Goal: Navigation & Orientation: Find specific page/section

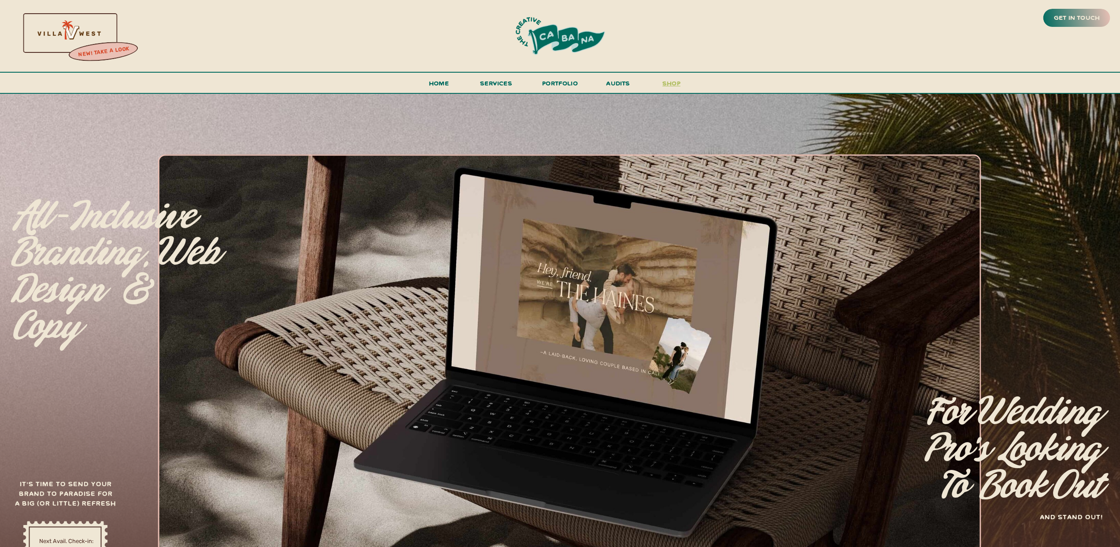
click at [671, 83] on h3 "shop" at bounding box center [671, 85] width 42 height 15
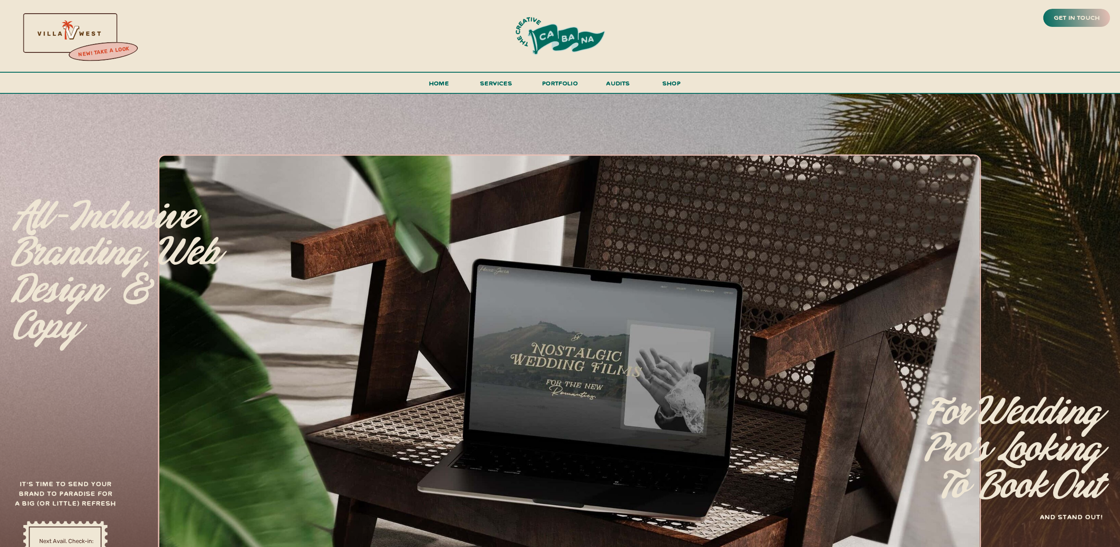
click at [62, 41] on div at bounding box center [68, 32] width 189 height 81
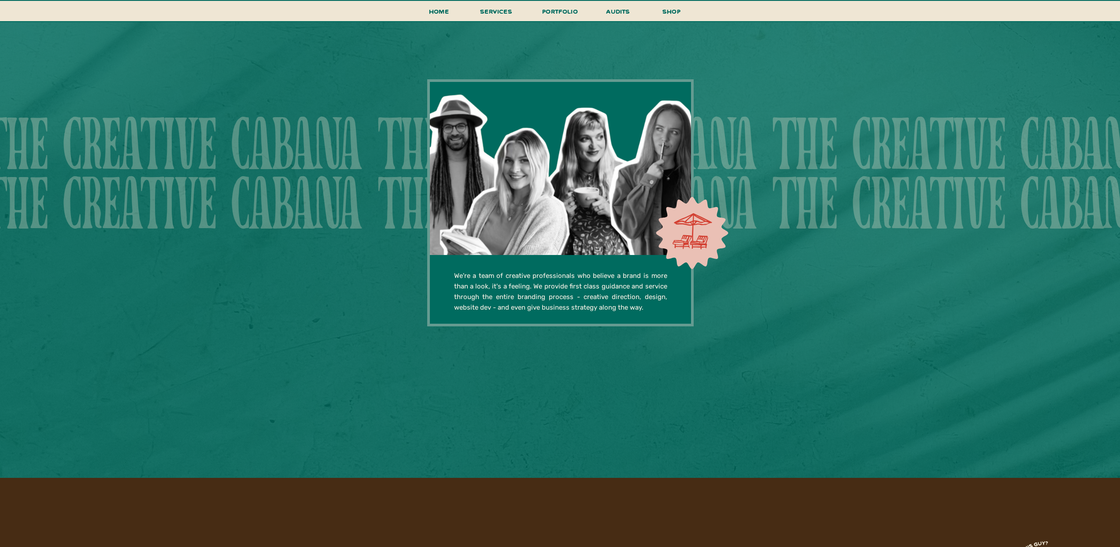
scroll to position [2507, 0]
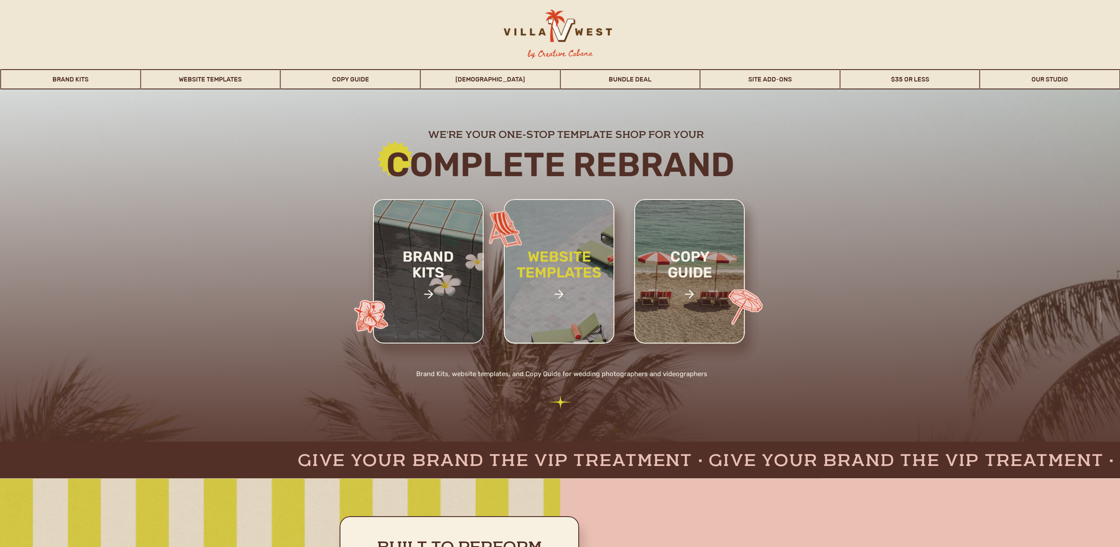
click at [562, 262] on h2 "website templates" at bounding box center [559, 274] width 115 height 51
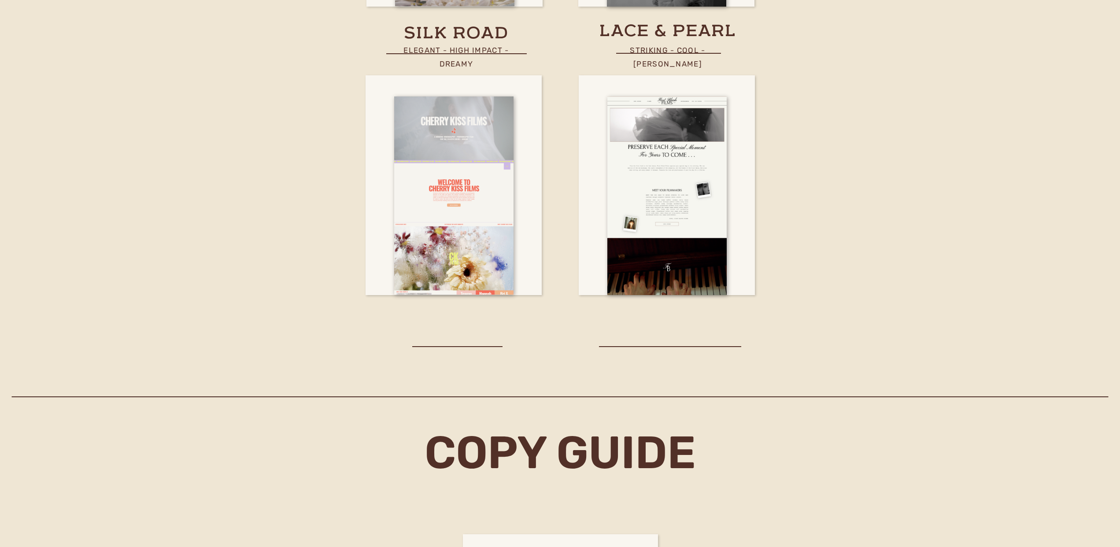
scroll to position [3209, 0]
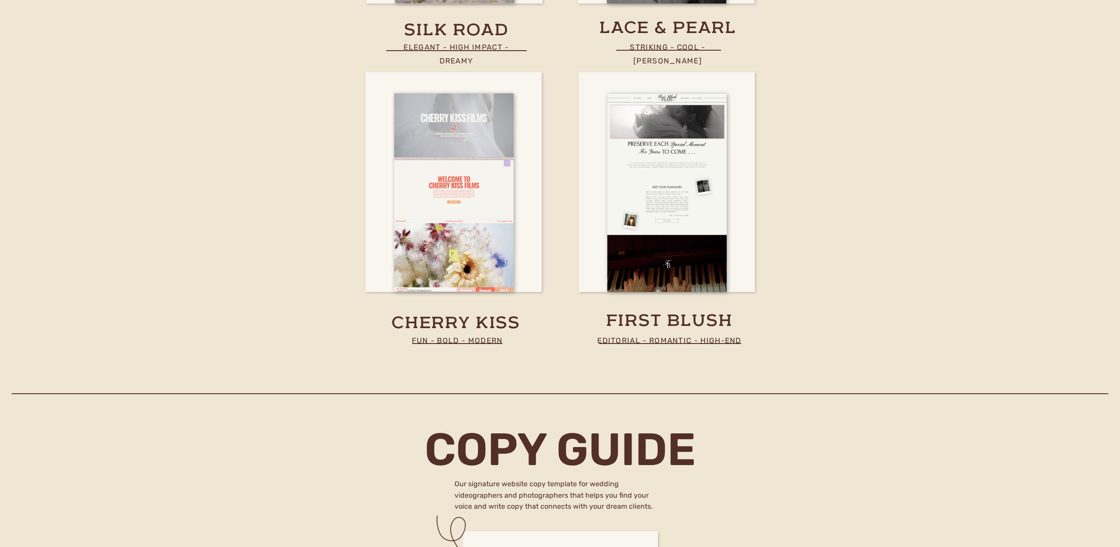
click at [438, 327] on h3 "cherry kiss" at bounding box center [456, 324] width 139 height 22
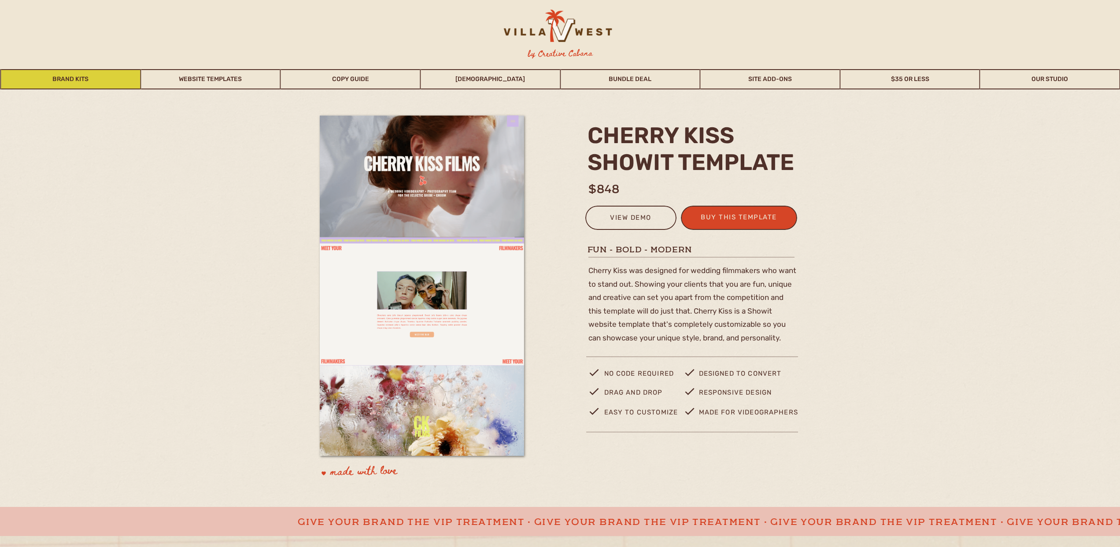
click at [90, 79] on link "Brand Kits" at bounding box center [70, 79] width 139 height 20
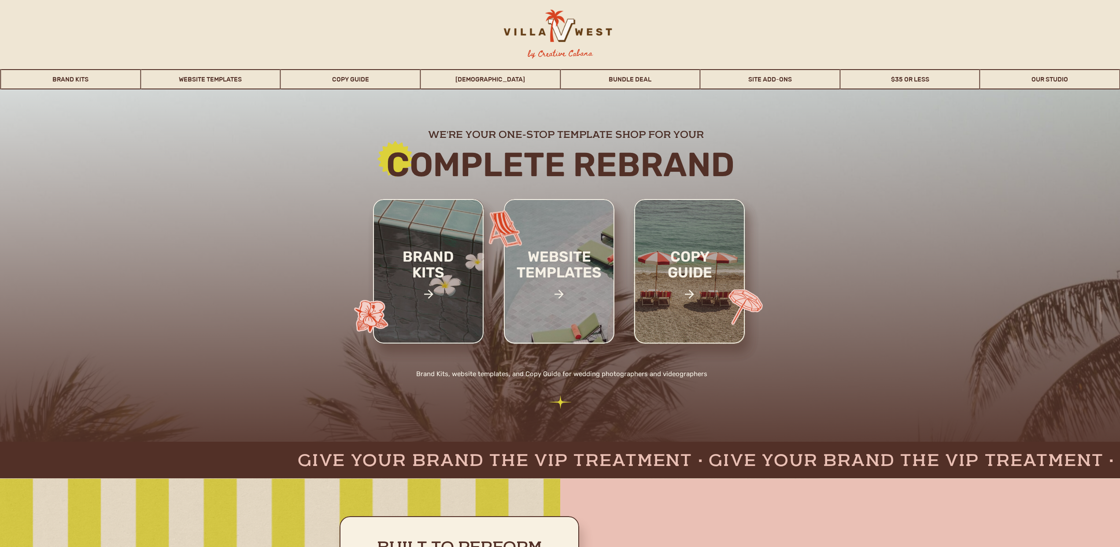
click at [564, 31] on div at bounding box center [557, 30] width 138 height 41
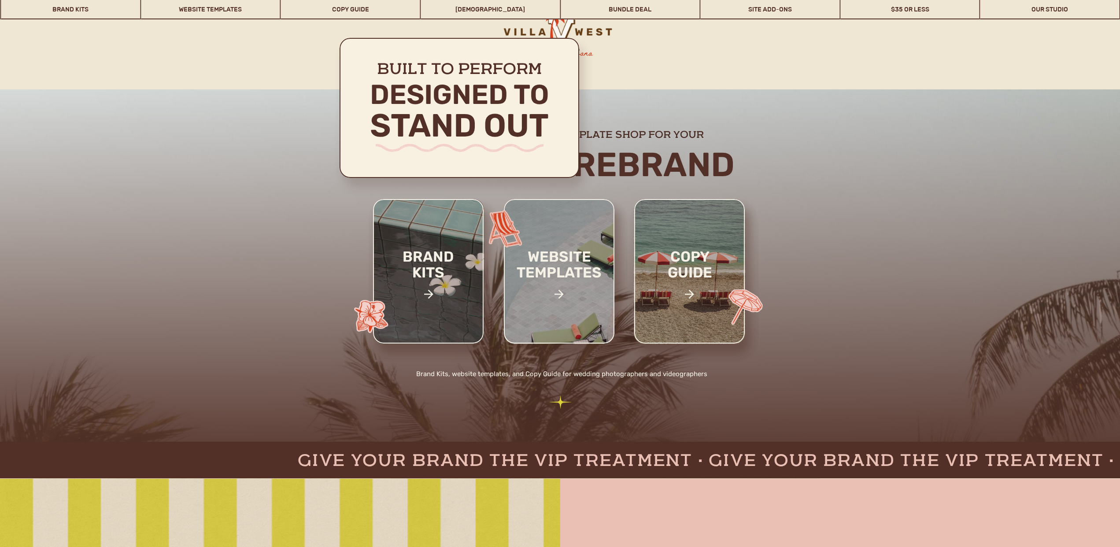
scroll to position [1461, 0]
